Goal: Transaction & Acquisition: Purchase product/service

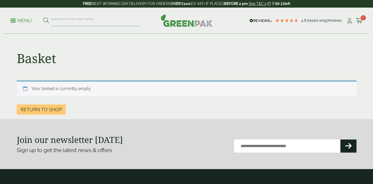
click at [183, 25] on img at bounding box center [187, 20] width 52 height 13
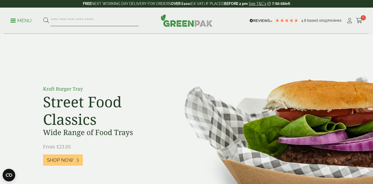
click at [72, 23] on input "search" at bounding box center [95, 20] width 88 height 11
click at [18, 22] on p "Menu" at bounding box center [20, 21] width 21 height 6
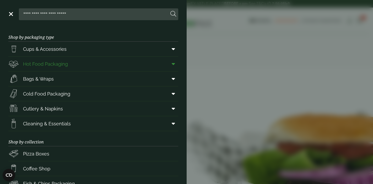
click at [76, 66] on link "Hot Food Packaging" at bounding box center [93, 64] width 170 height 15
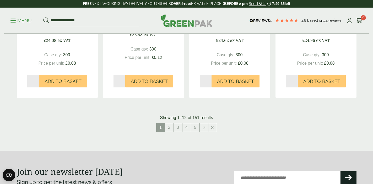
scroll to position [587, 0]
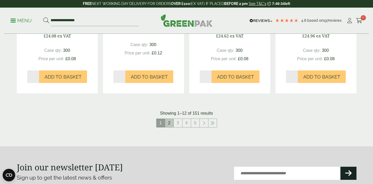
click at [171, 126] on link "2" at bounding box center [169, 123] width 8 height 8
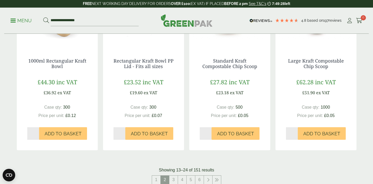
scroll to position [534, 0]
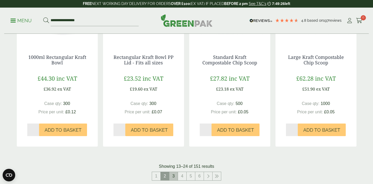
click at [176, 176] on link "3" at bounding box center [173, 176] width 8 height 8
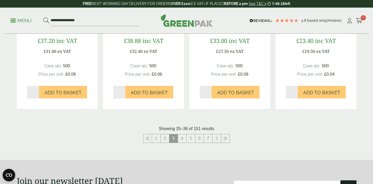
scroll to position [578, 0]
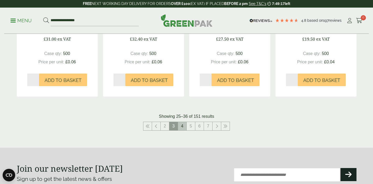
click at [180, 129] on link "4" at bounding box center [182, 126] width 8 height 8
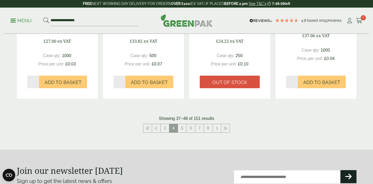
scroll to position [578, 0]
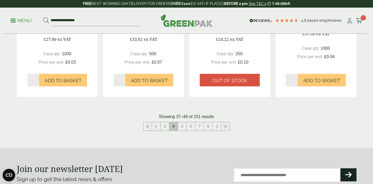
click at [177, 126] on span "4" at bounding box center [173, 126] width 8 height 8
click at [180, 127] on link "5" at bounding box center [182, 126] width 8 height 8
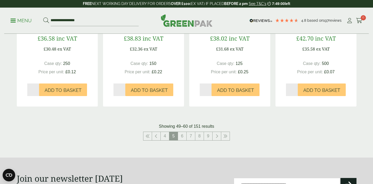
scroll to position [574, 0]
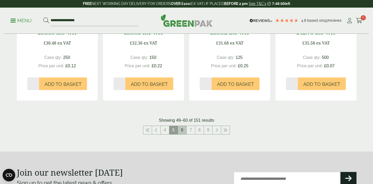
click at [183, 133] on link "6" at bounding box center [182, 130] width 8 height 8
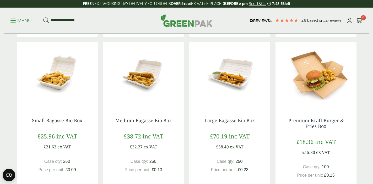
scroll to position [295, 0]
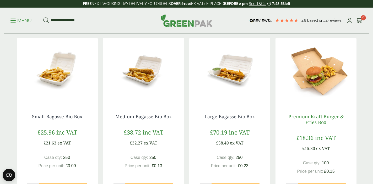
click at [325, 115] on link "Premium Kraft Burger & Fries Box" at bounding box center [315, 119] width 55 height 12
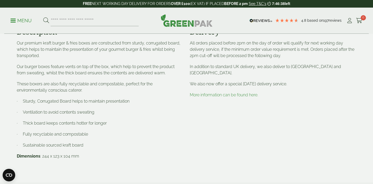
scroll to position [203, 0]
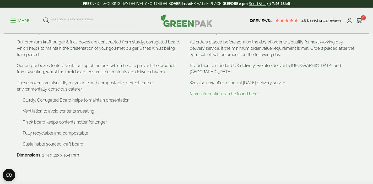
click at [18, 19] on p "Menu" at bounding box center [20, 21] width 21 height 6
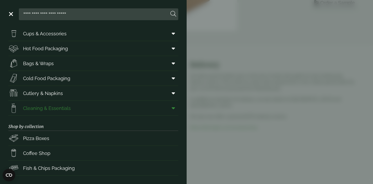
scroll to position [0, 0]
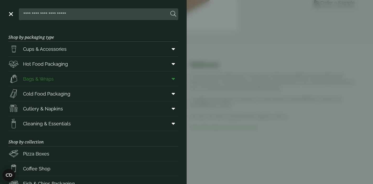
click at [70, 80] on link "Bags & Wraps" at bounding box center [93, 79] width 170 height 15
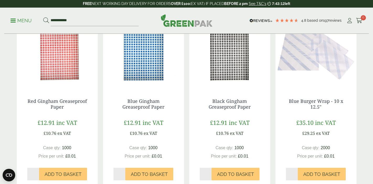
scroll to position [290, 0]
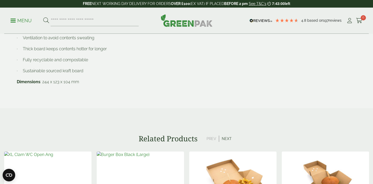
scroll to position [277, 0]
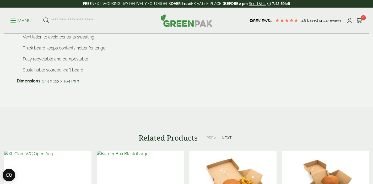
drag, startPoint x: 86, startPoint y: 88, endPoint x: 80, endPoint y: 88, distance: 5.5
click at [80, 88] on div "Description Our premium kraft burger & fries boxes are constructed from sturdy,…" at bounding box center [100, 22] width 173 height 140
drag, startPoint x: 78, startPoint y: 83, endPoint x: 42, endPoint y: 82, distance: 36.7
click at [42, 82] on p "Dimensions : 244 x 123 x 104 mm" at bounding box center [100, 81] width 167 height 6
copy p "244 x 123 x 104 mm"
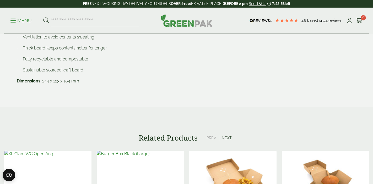
click at [244, 64] on div "Delivery All orders placed before 2pm on the day of order will qualify for next…" at bounding box center [273, 22] width 173 height 140
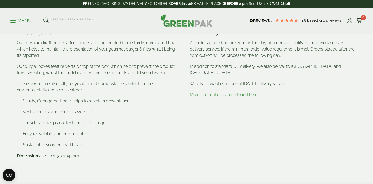
scroll to position [230, 0]
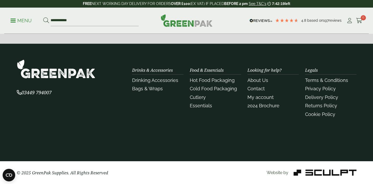
click at [29, 23] on p "Menu" at bounding box center [20, 21] width 21 height 6
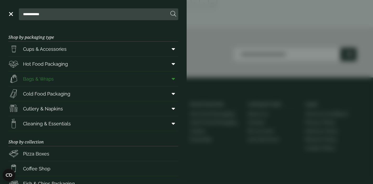
click at [47, 75] on span "Bags & Wraps" at bounding box center [38, 78] width 31 height 7
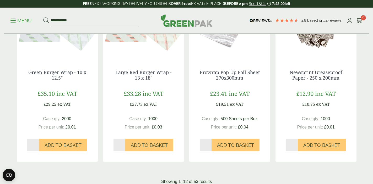
scroll to position [443, 0]
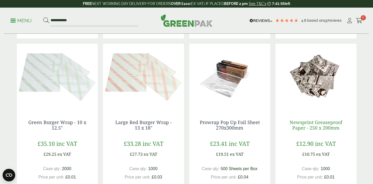
click at [322, 127] on link "Newsprint Greaseproof Paper - 250 x 200mm" at bounding box center [316, 125] width 53 height 12
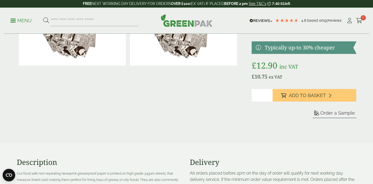
scroll to position [59, 0]
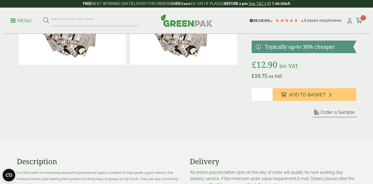
click at [331, 113] on span "Order a Sample" at bounding box center [337, 113] width 35 height 6
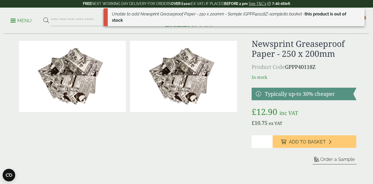
scroll to position [0, 0]
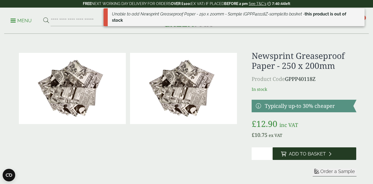
click at [294, 152] on span "Add to Basket" at bounding box center [307, 154] width 37 height 6
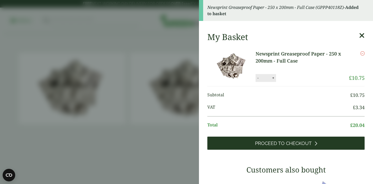
click at [310, 142] on span "Proceed to Checkout" at bounding box center [283, 144] width 57 height 6
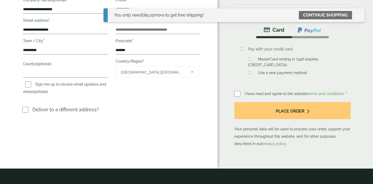
scroll to position [122, 0]
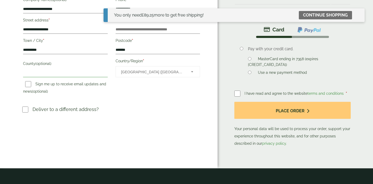
click at [77, 73] on input "County (optional)" at bounding box center [65, 73] width 84 height 8
click at [170, 118] on div "**********" at bounding box center [109, 23] width 218 height 290
click at [69, 77] on input "County (optional)" at bounding box center [65, 73] width 84 height 8
click at [143, 116] on h3 "Deliver to a different address?" at bounding box center [111, 111] width 179 height 11
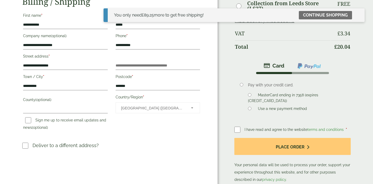
scroll to position [78, 0]
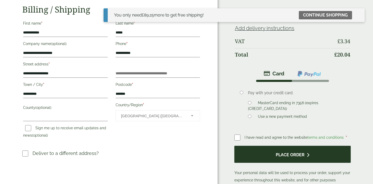
click at [285, 152] on button "Place order" at bounding box center [292, 154] width 116 height 17
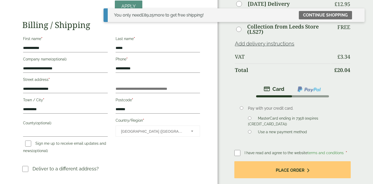
scroll to position [74, 0]
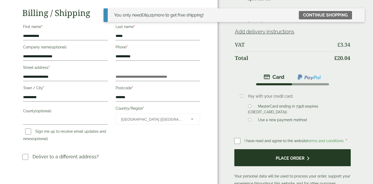
click at [270, 158] on button "Place order" at bounding box center [292, 157] width 116 height 17
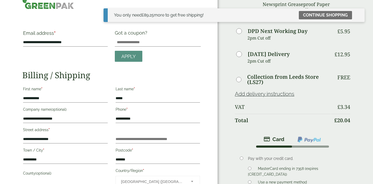
scroll to position [17, 0]
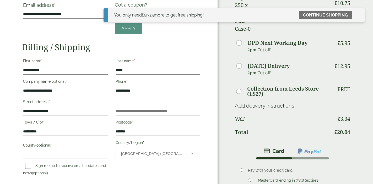
scroll to position [61, 0]
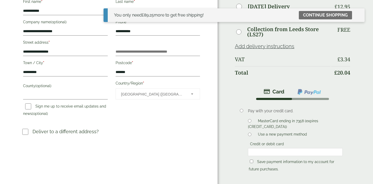
scroll to position [100, 0]
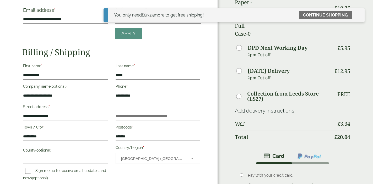
scroll to position [30, 0]
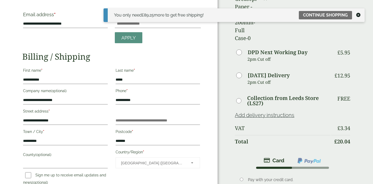
click at [357, 14] on icon at bounding box center [358, 15] width 4 height 4
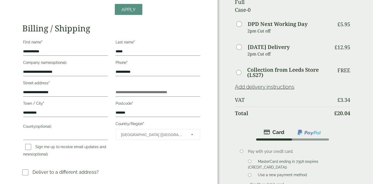
scroll to position [56, 0]
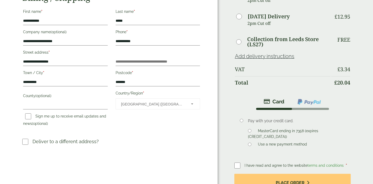
scroll to position [94, 0]
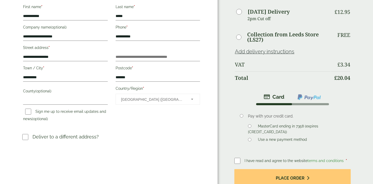
click at [255, 137] on li "Use a new payment method" at bounding box center [295, 140] width 95 height 6
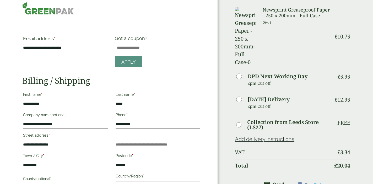
scroll to position [0, 0]
